Goal: Information Seeking & Learning: Learn about a topic

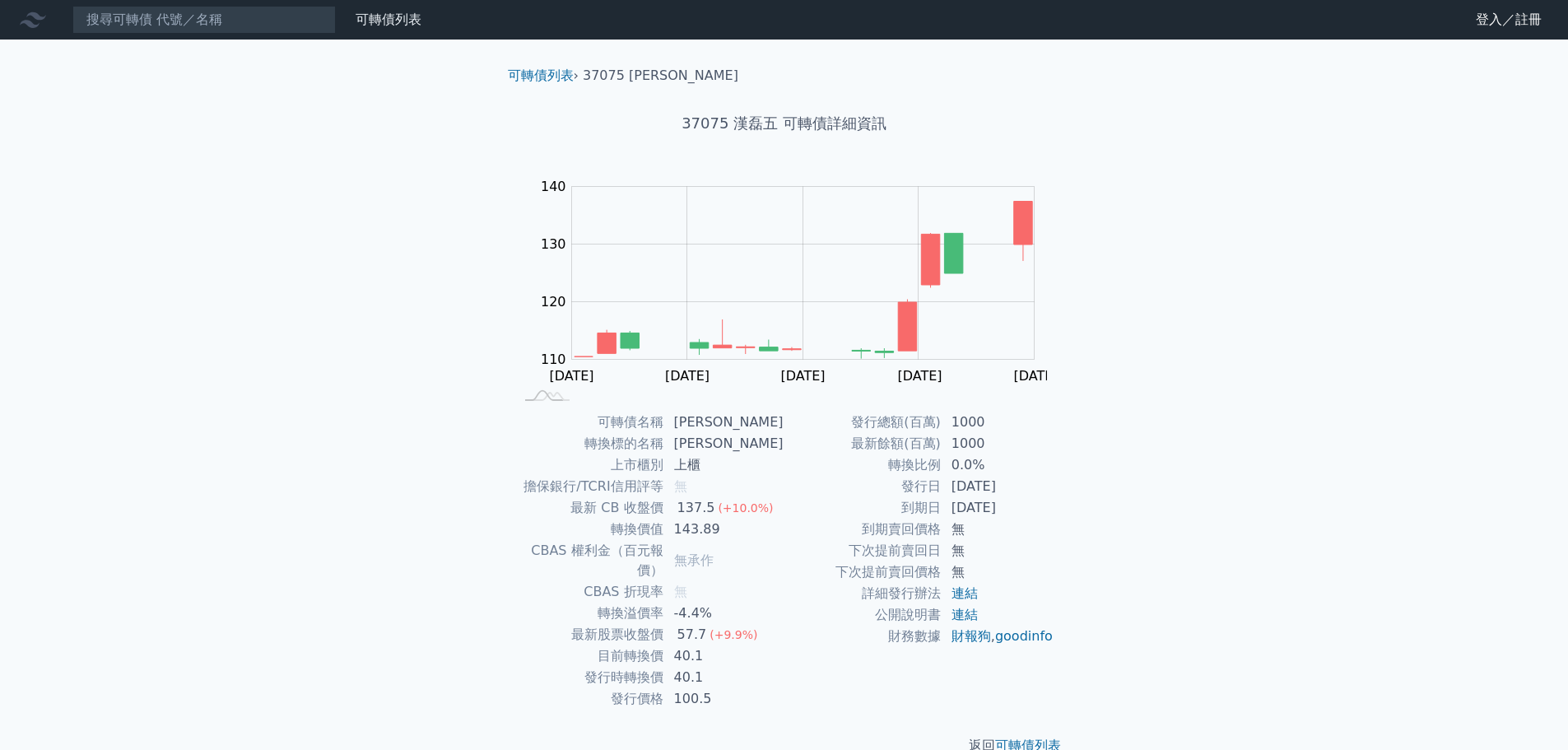
click at [327, 228] on div "可轉債列表 財務數據 可轉債列表 財務數據 登入／註冊 登入／註冊 可轉債列表 › 37075 漢磊五 37075 漢磊五 可轉債詳細資訊 Zoom Out …" at bounding box center [784, 391] width 1568 height 782
drag, startPoint x: 327, startPoint y: 228, endPoint x: 235, endPoint y: 244, distance: 93.4
click at [235, 244] on div "可轉債列表 財務數據 可轉債列表 財務數據 登入／註冊 登入／註冊 可轉債列表 › 37075 漢磊五 37075 漢磊五 可轉債詳細資訊 Zoom Out …" at bounding box center [784, 391] width 1568 height 782
click at [259, 0] on nav "可轉債列表 財務數據 可轉債列表 財務數據 登入／註冊 登入／註冊" at bounding box center [784, 20] width 1568 height 40
click at [252, 15] on input at bounding box center [204, 20] width 264 height 28
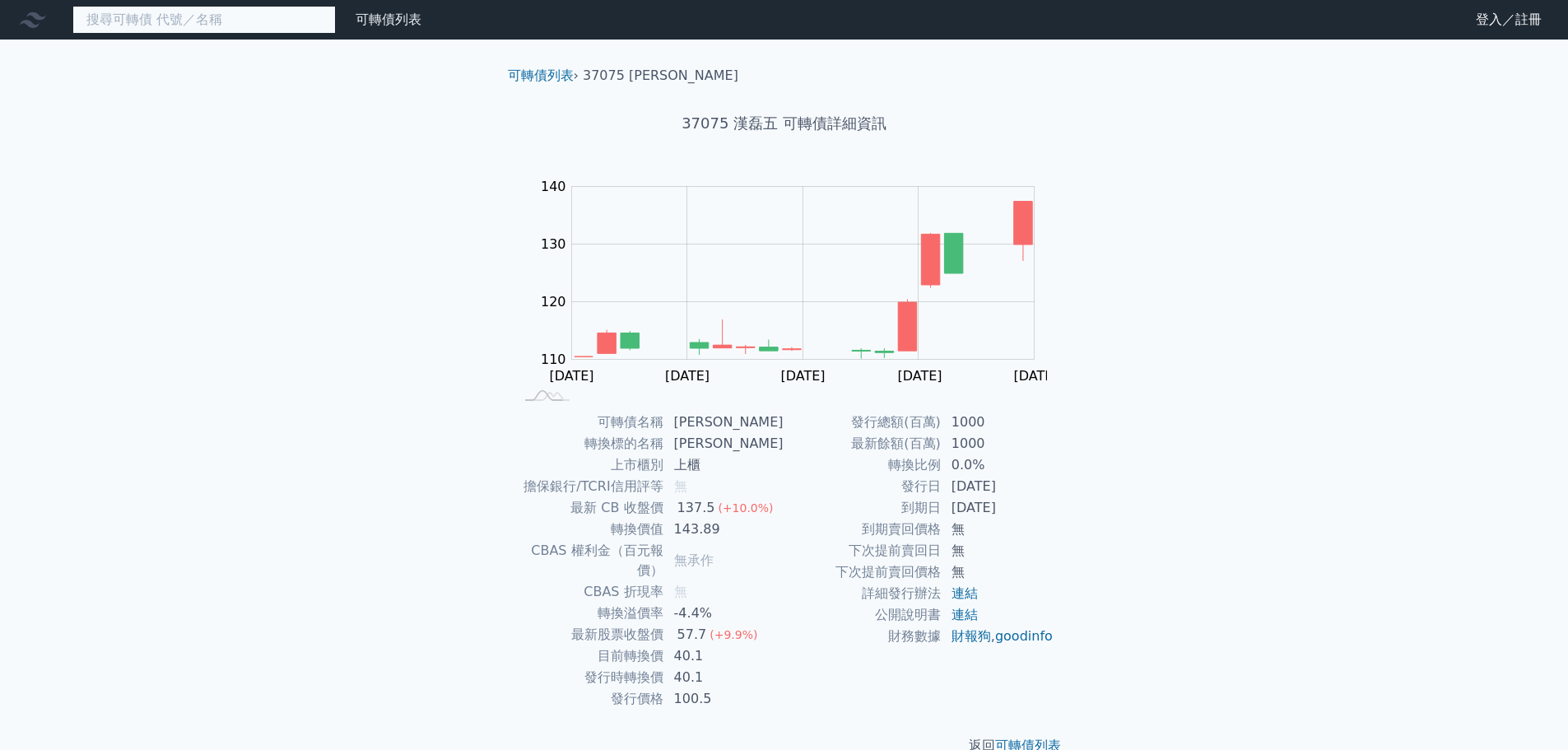
paste input "22283"
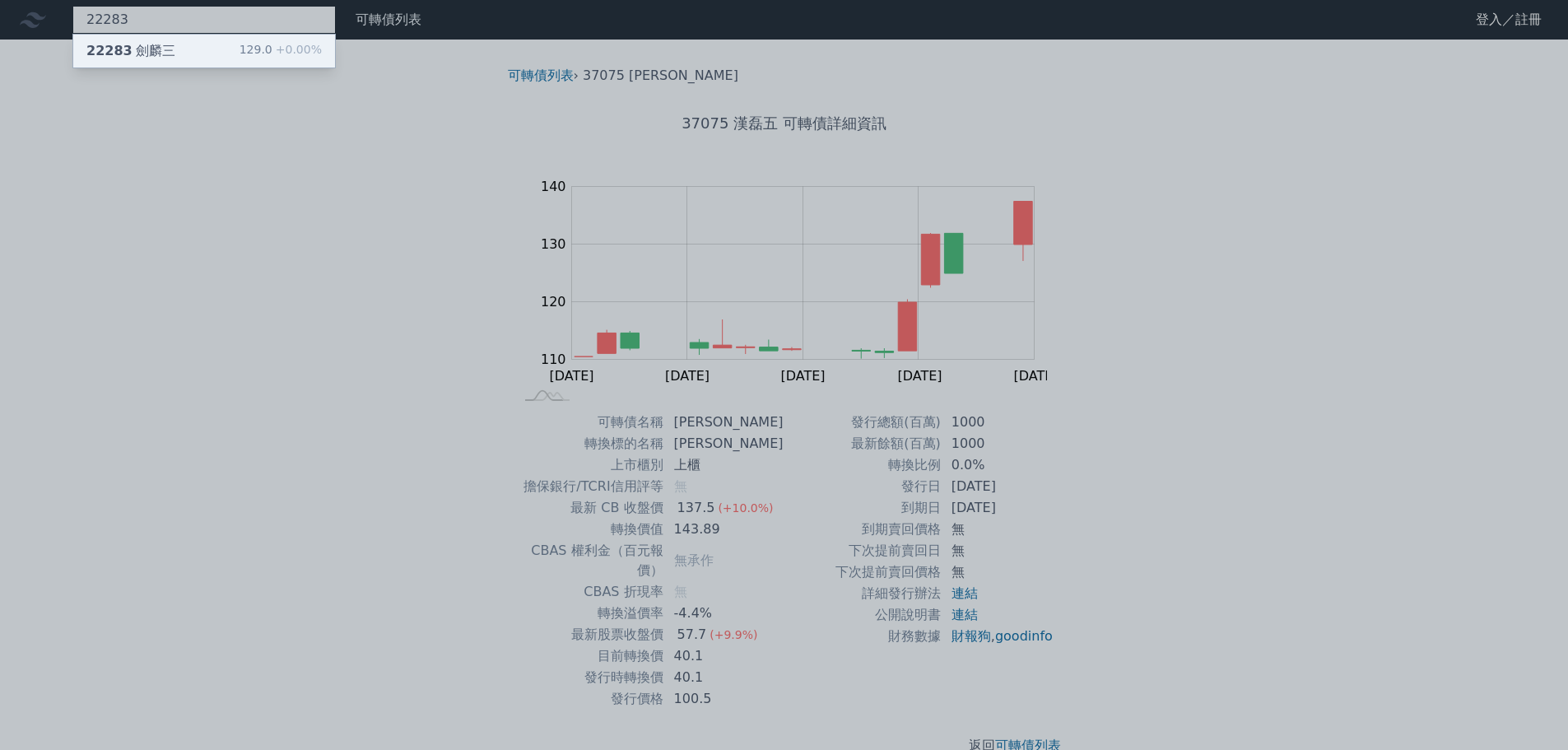
type input "22283"
click at [241, 51] on div "22283 劍麟三 129.0 +0.00%" at bounding box center [204, 51] width 262 height 33
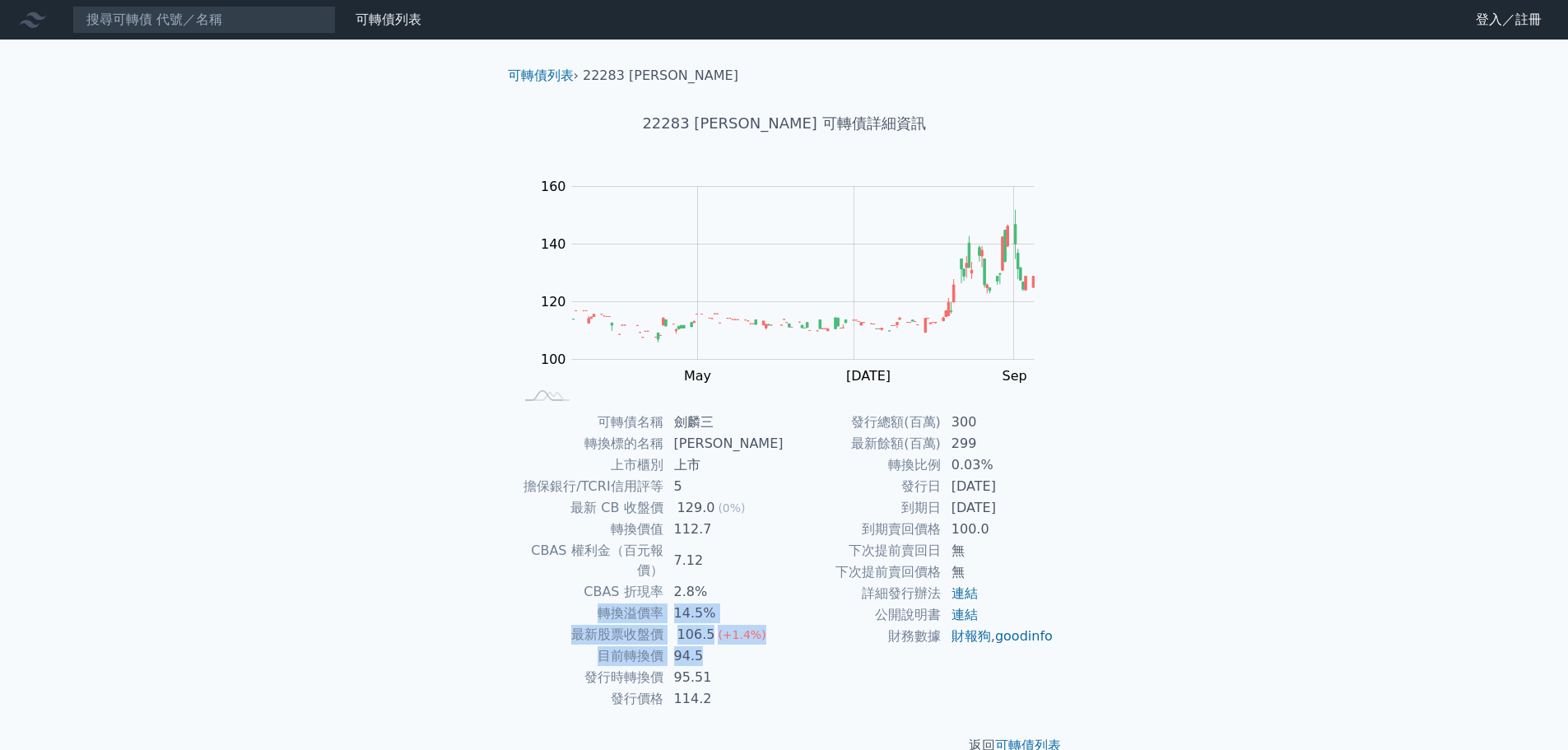
drag, startPoint x: 537, startPoint y: 587, endPoint x: 757, endPoint y: 630, distance: 224.2
click at [757, 630] on tbody "可轉債名稱 劍麟三 轉換標的名稱 劍麟 上市櫃別 上市 擔保銀行/TCRI信用評等 5 最新 CB 收盤價 129.0 (0%) 轉換價值 112.7 CBA…" at bounding box center [650, 561] width 270 height 298
click at [757, 667] on td "95.51" at bounding box center [724, 678] width 120 height 22
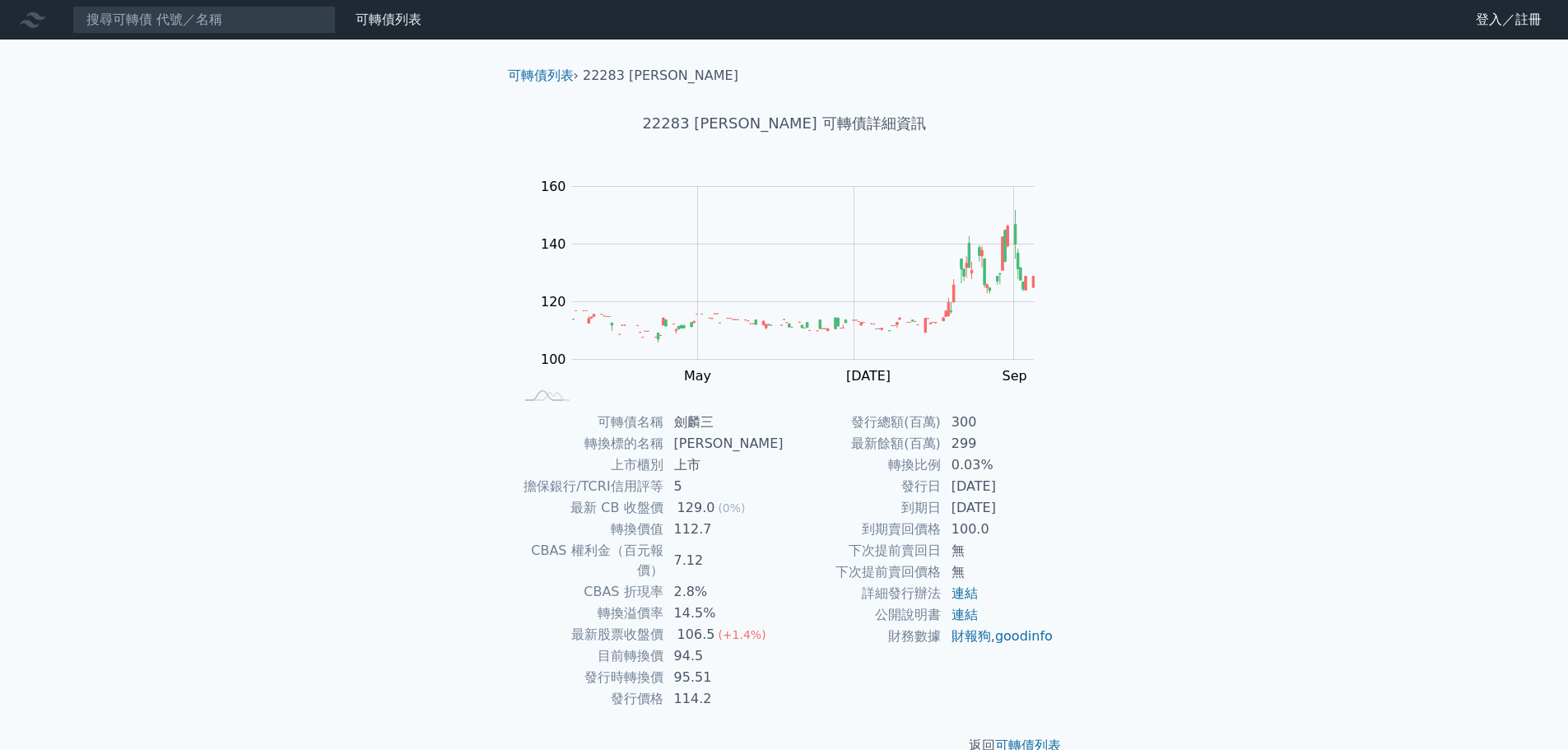
click at [768, 709] on div "返回 可轉債列表" at bounding box center [784, 745] width 579 height 72
click at [263, 25] on input at bounding box center [204, 20] width 264 height 28
paste input "68301"
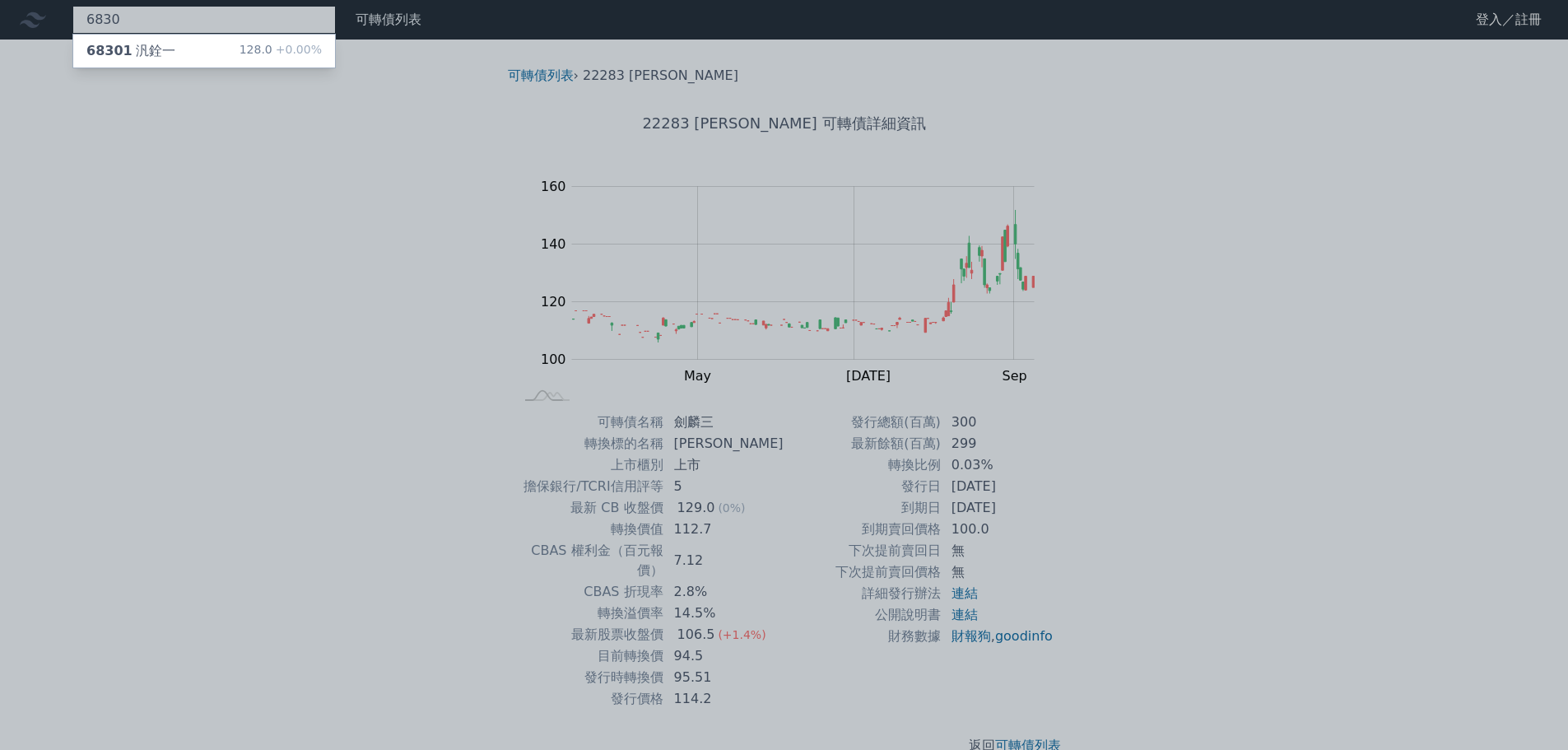
type input "6830"
click at [230, 46] on div "68301 汎銓一 128.0 +0.00%" at bounding box center [204, 51] width 262 height 33
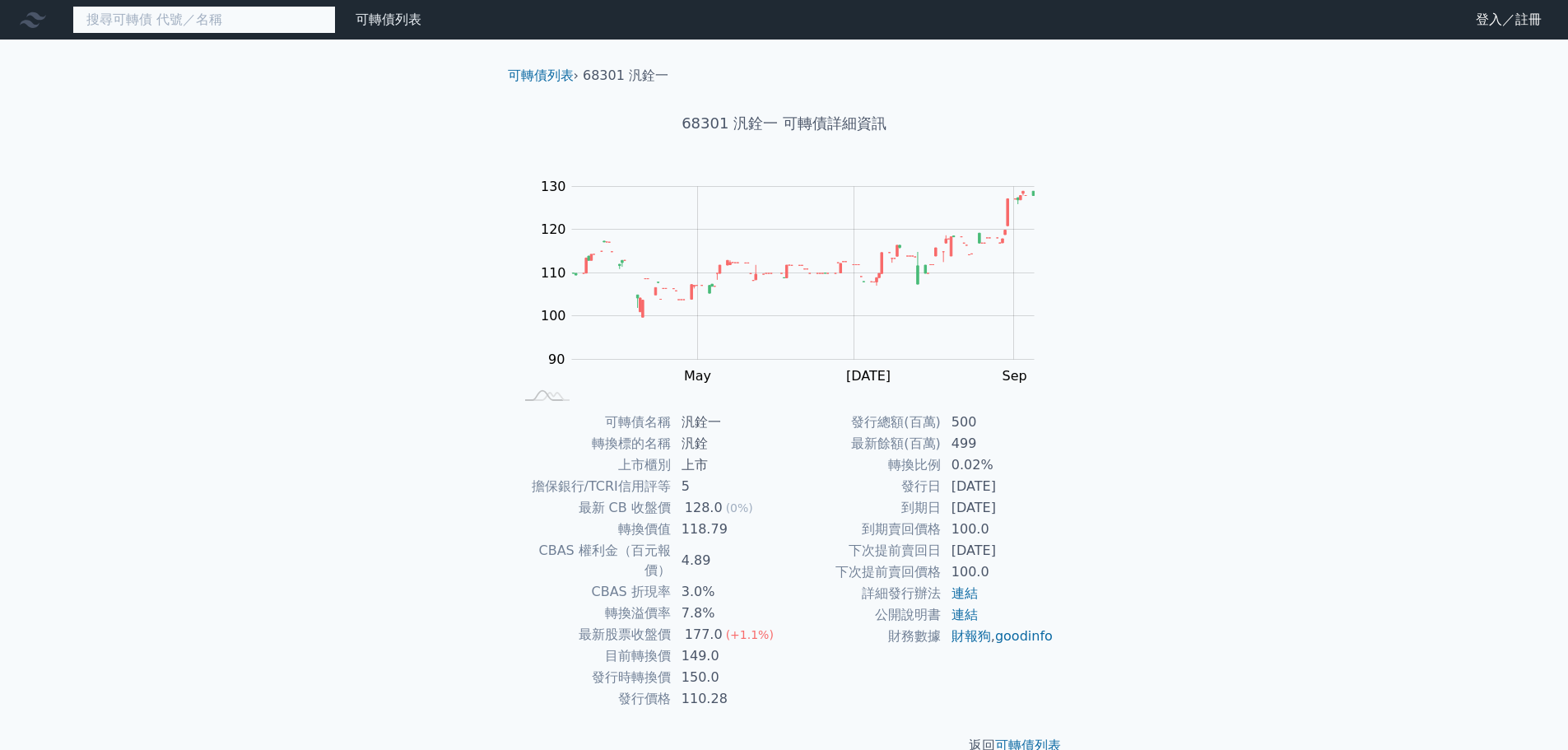
click at [244, 20] on input at bounding box center [204, 20] width 264 height 28
paste input "36535健策五"
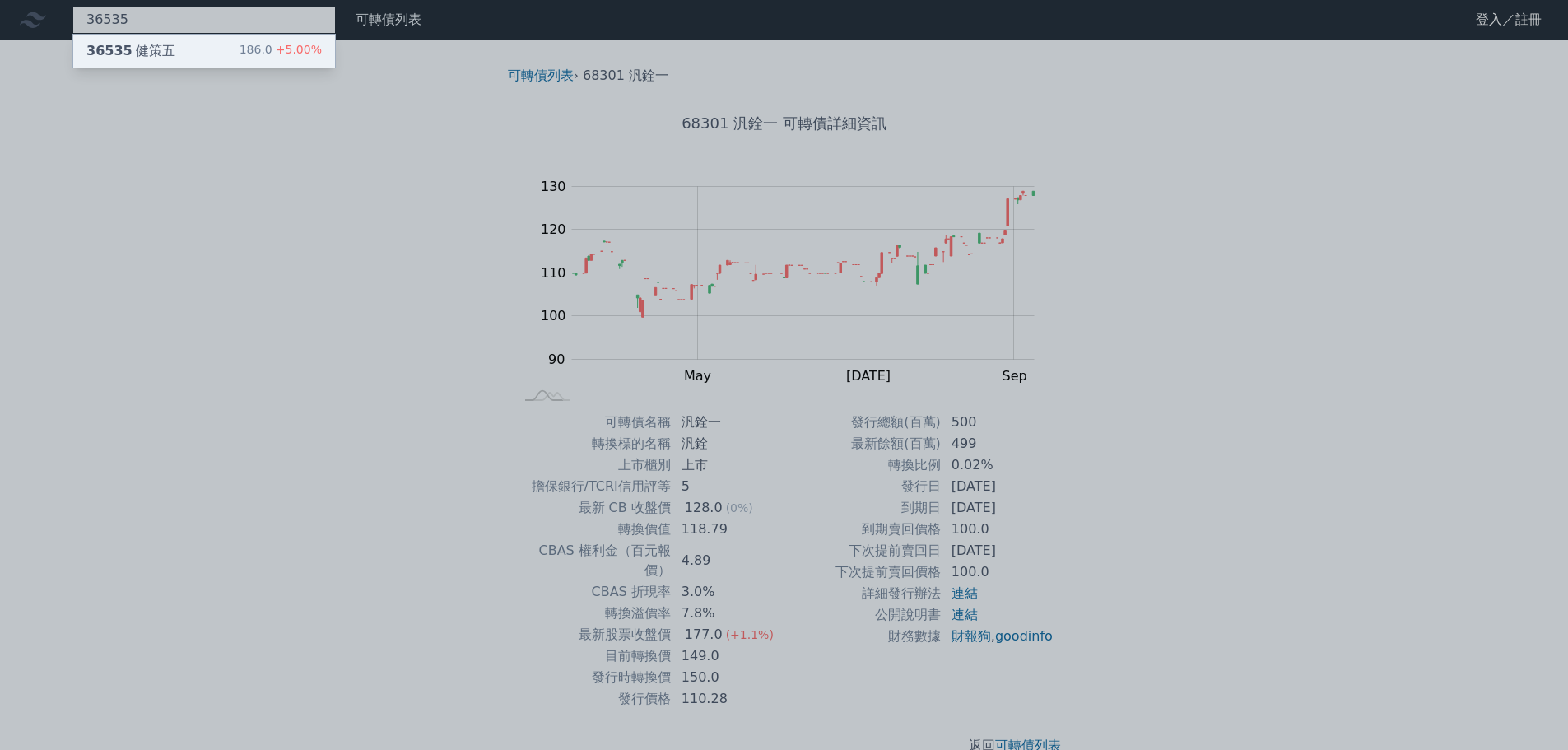
type input "36535"
click at [225, 47] on div "36535 健策五 186.0 +5.00%" at bounding box center [204, 51] width 262 height 33
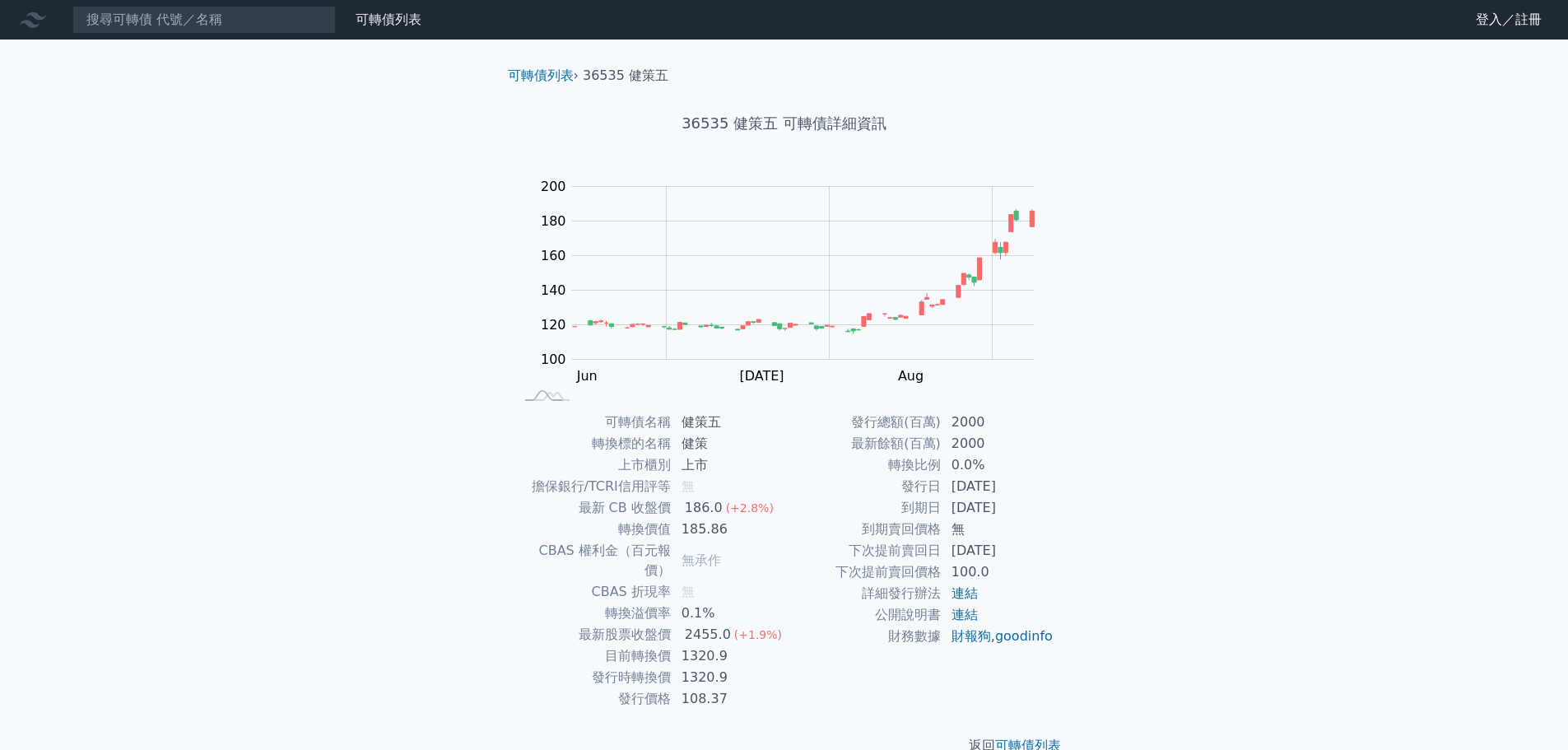
click at [296, 5] on nav "可轉債列表 財務數據 可轉債列表 財務數據 登入／註冊 登入／註冊" at bounding box center [784, 20] width 1568 height 40
click at [254, 32] on input at bounding box center [204, 20] width 264 height 28
paste input "35482"
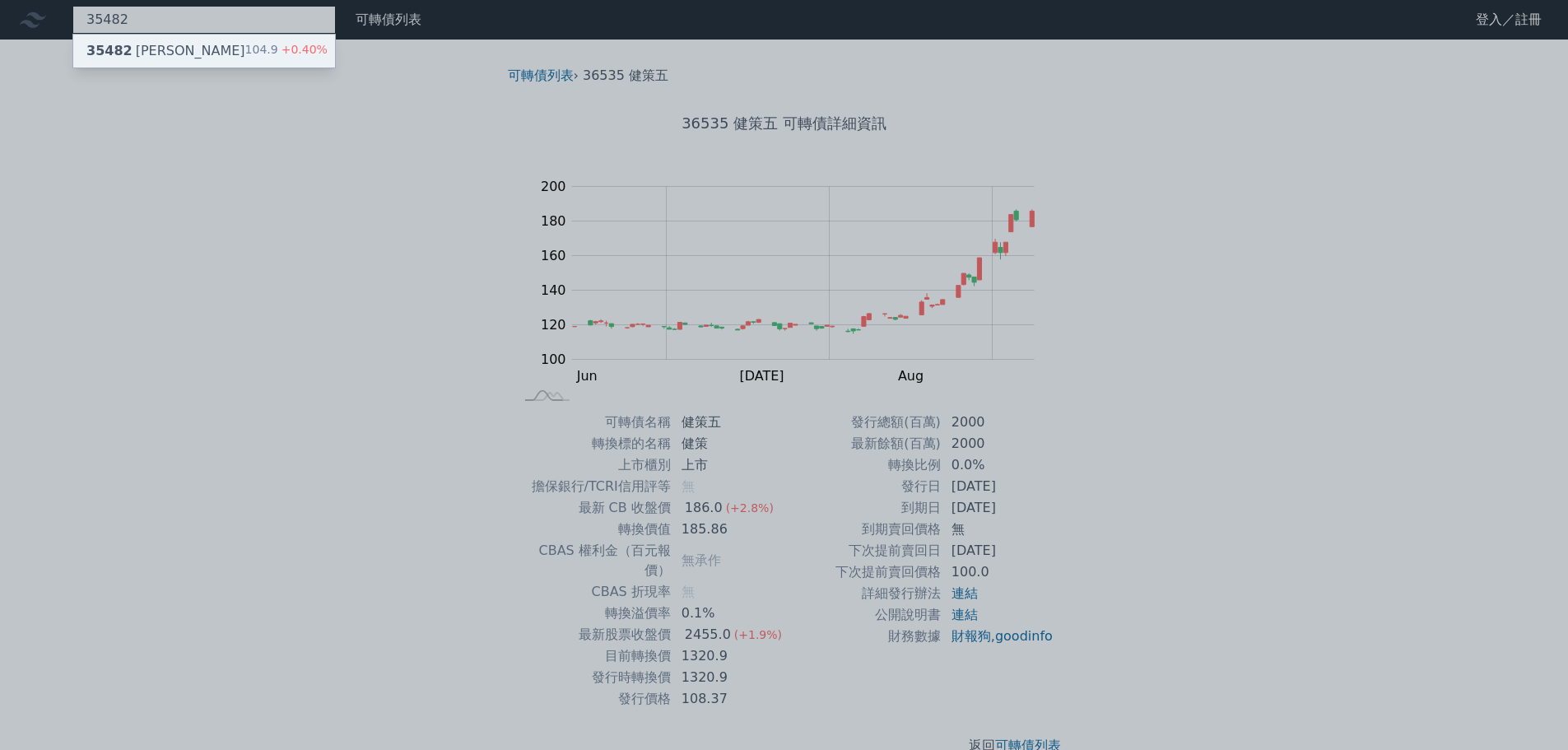
type input "35482"
click at [169, 49] on div "35482 兆利二 104.9 +0.40%" at bounding box center [204, 51] width 262 height 33
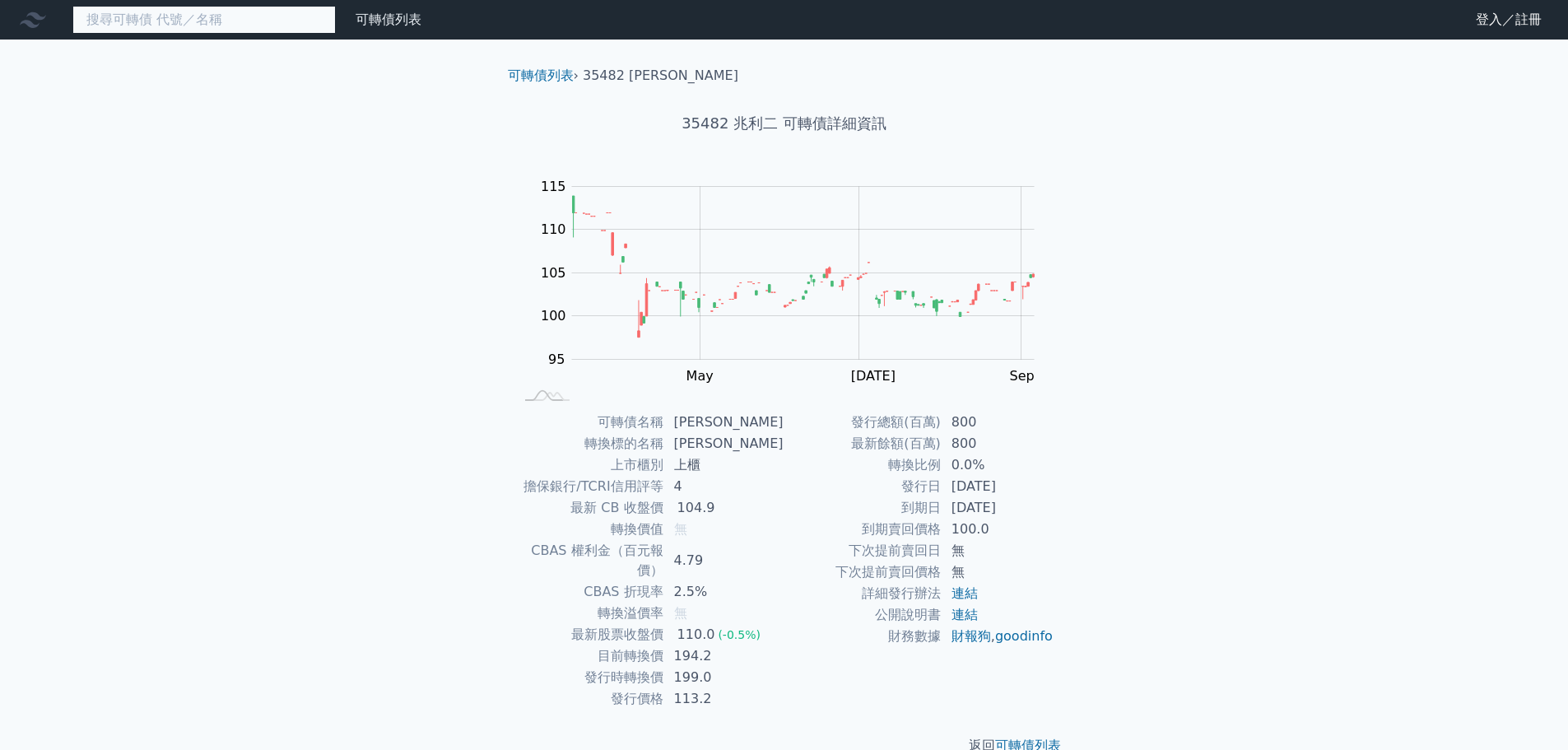
click at [253, 16] on input at bounding box center [204, 20] width 264 height 28
paste input "35482"
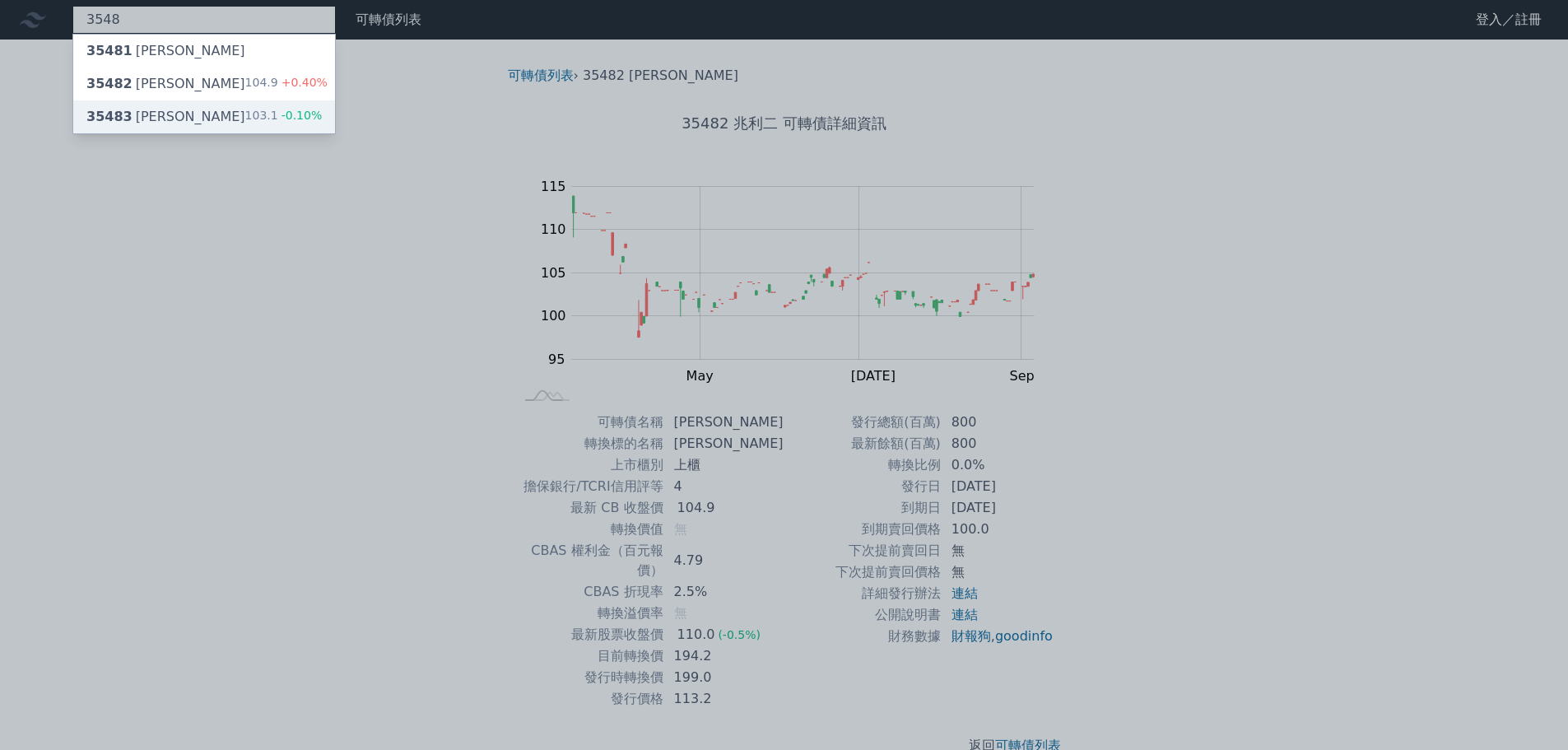
type input "3548"
click at [273, 116] on div "103.1 -0.10%" at bounding box center [283, 117] width 77 height 20
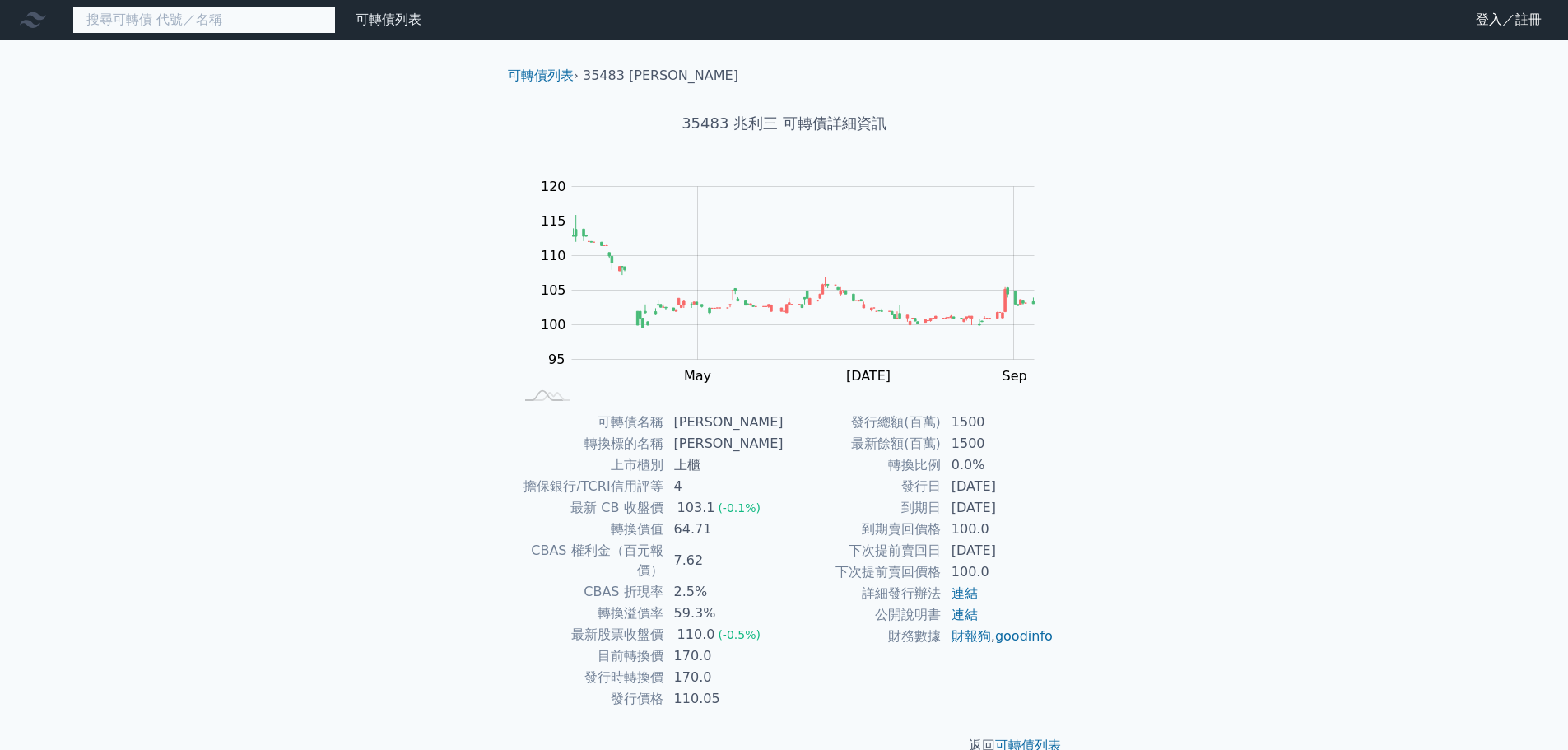
click at [276, 9] on input at bounding box center [204, 20] width 264 height 28
paste input "6"
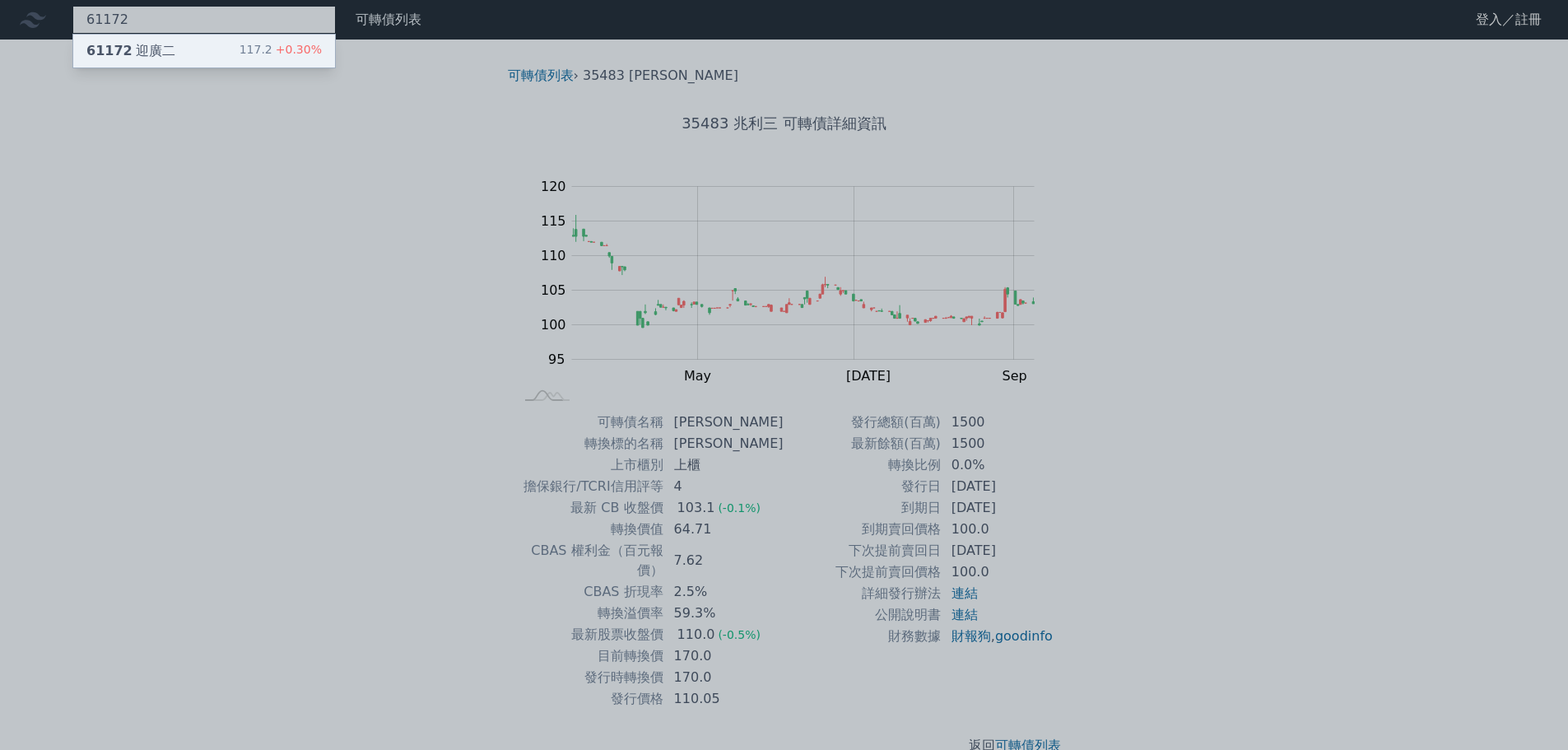
type input "61172"
click at [237, 53] on div "61172 迎廣二 117.2 +0.30%" at bounding box center [204, 51] width 262 height 33
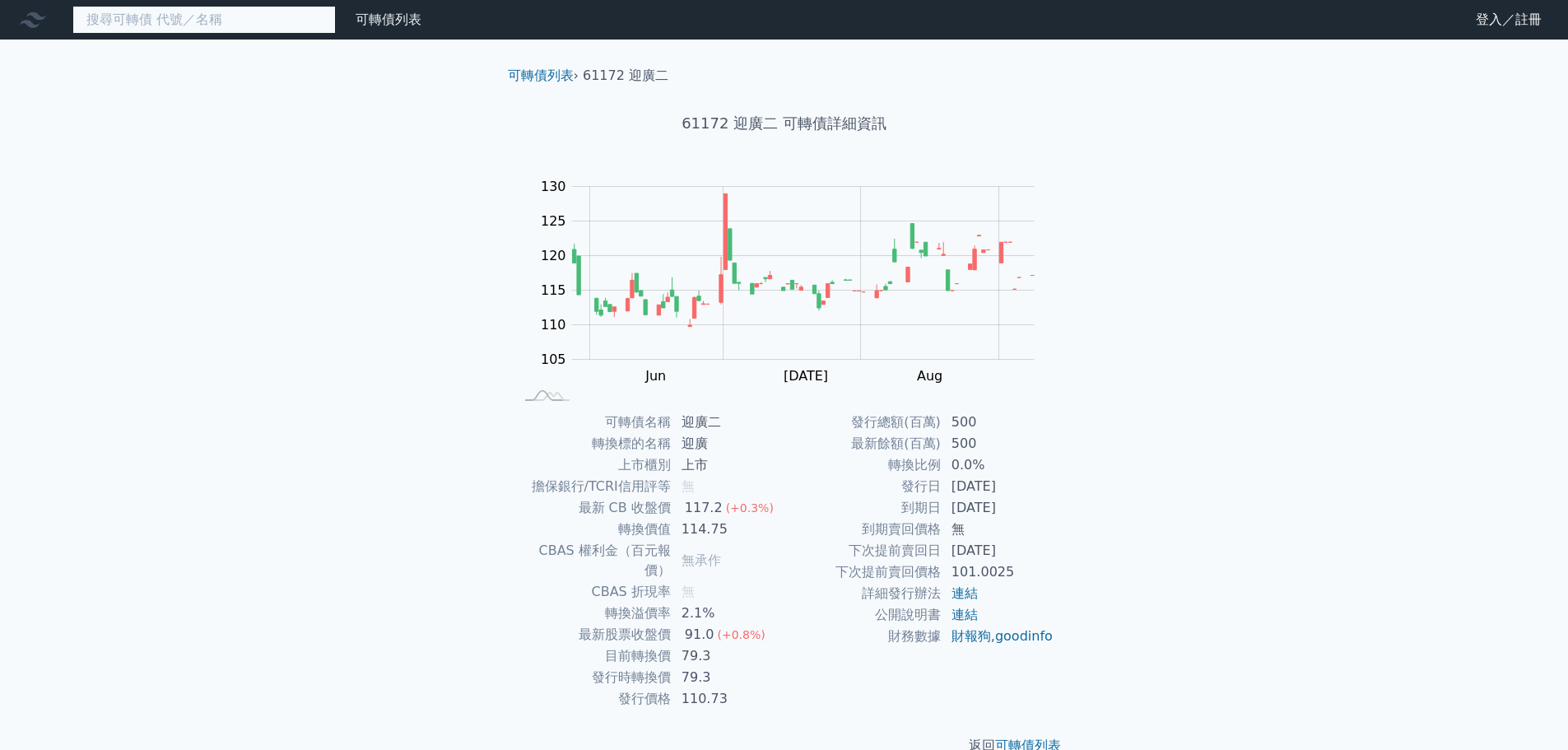
click at [302, 17] on input at bounding box center [204, 20] width 264 height 28
paste input "1"
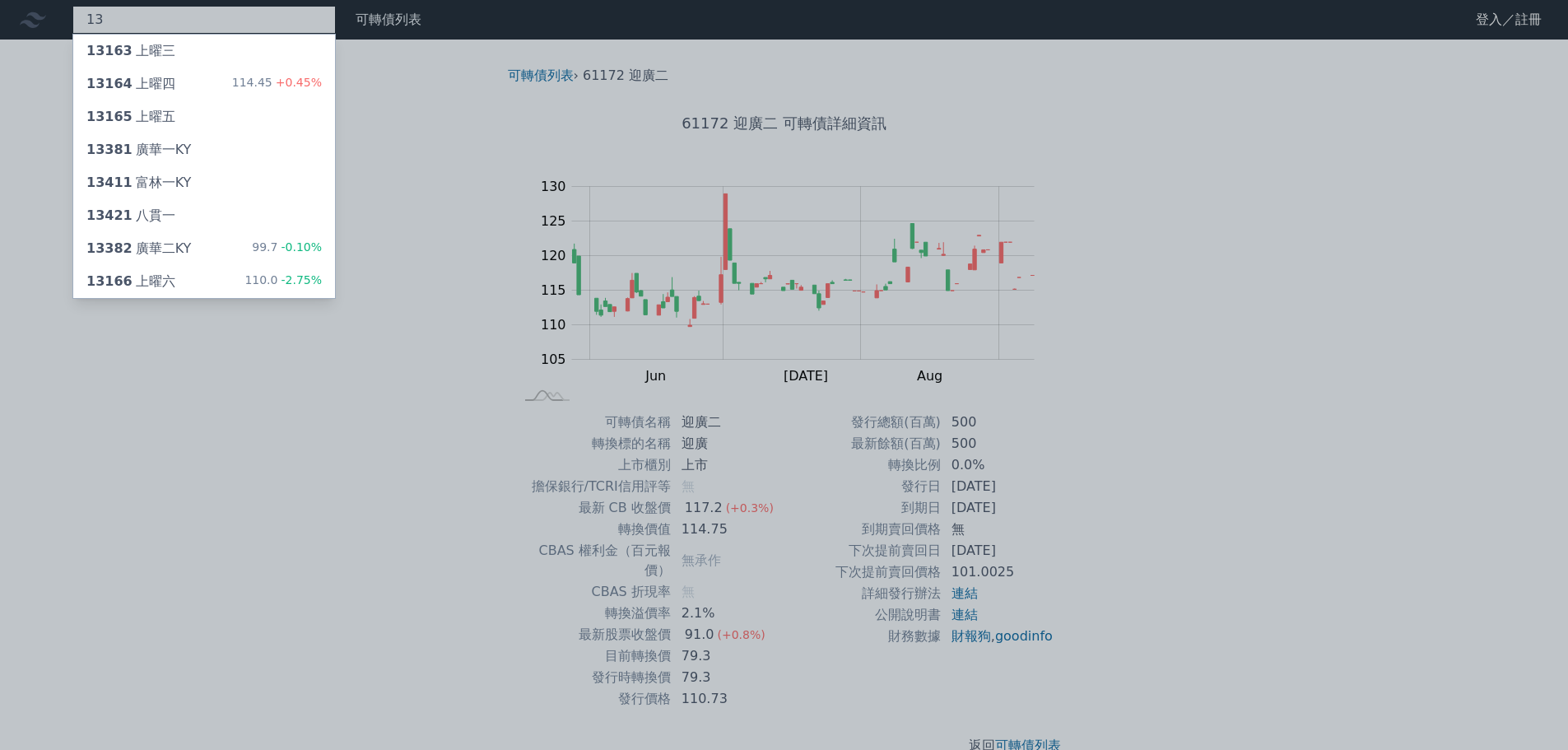
type input "1"
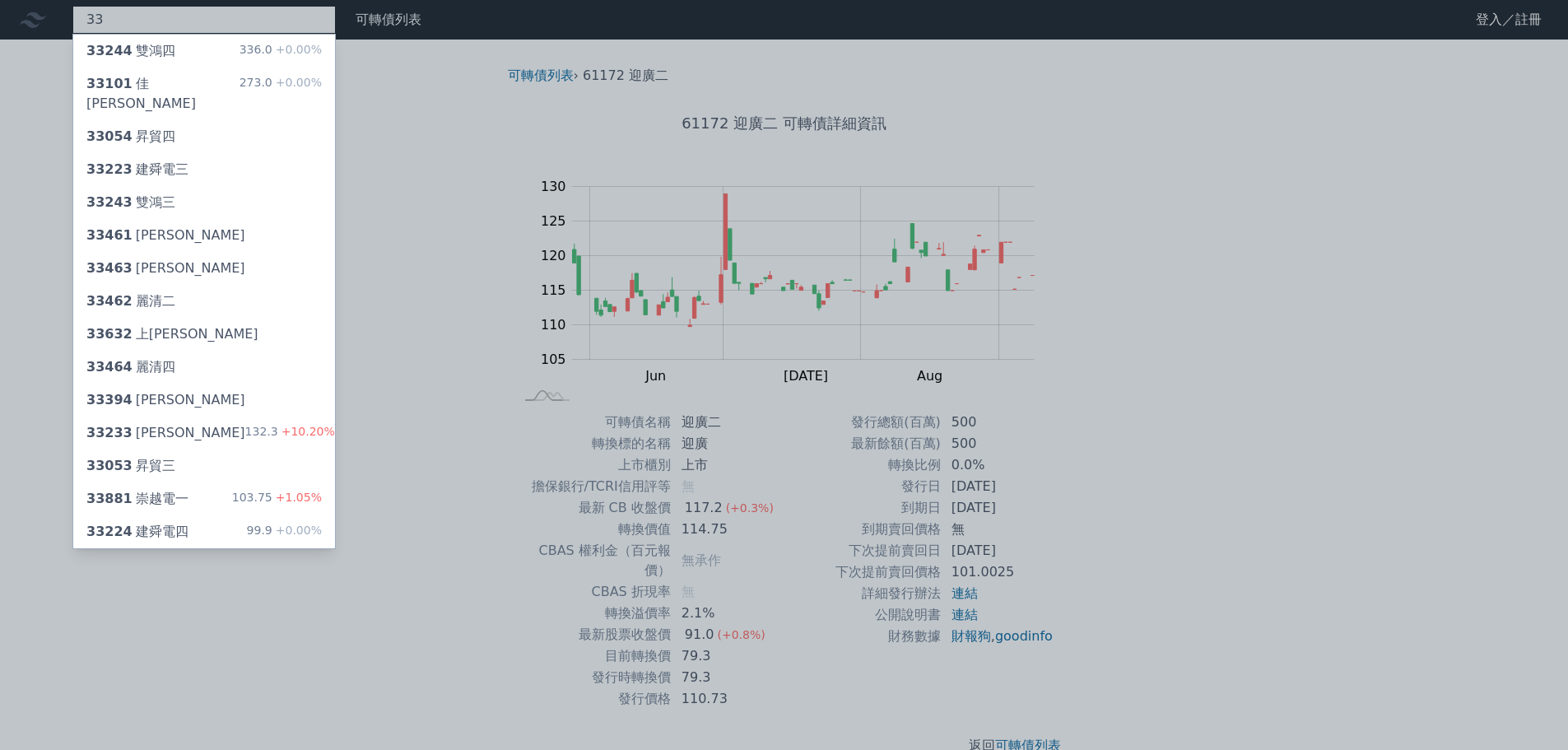
type input "3"
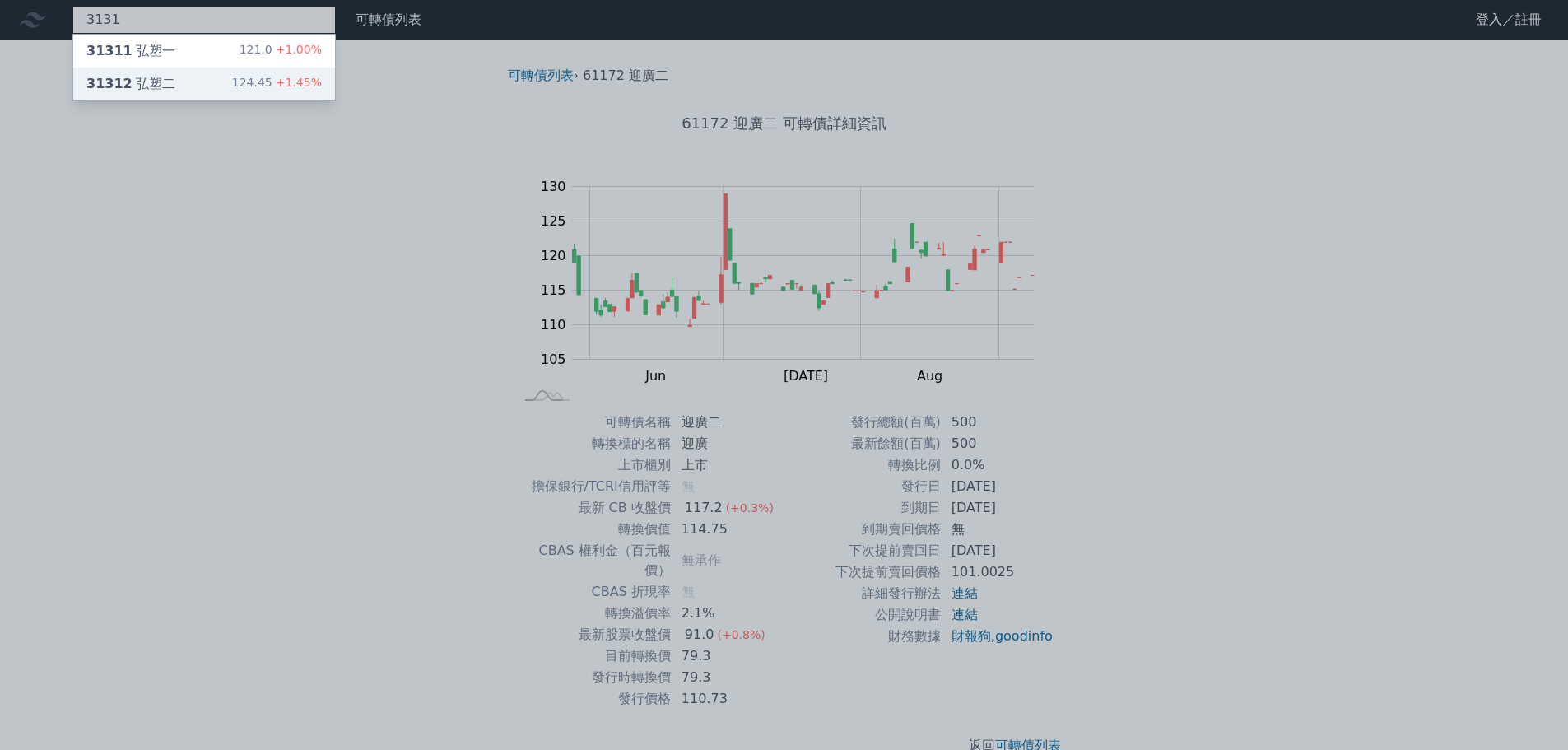
type input "3131"
click at [260, 75] on div "124.45 +1.45%" at bounding box center [277, 84] width 90 height 20
